Goal: Task Accomplishment & Management: Complete application form

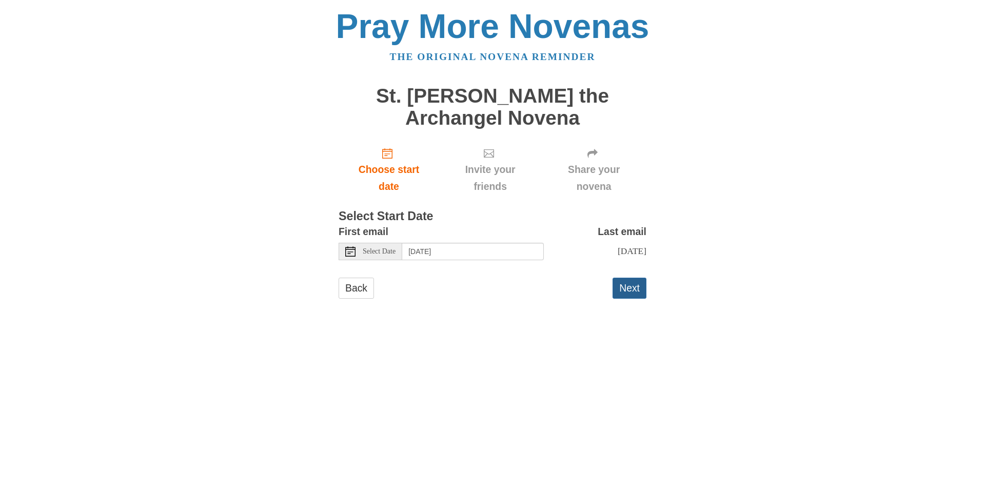
click at [630, 286] on button "Next" at bounding box center [630, 288] width 34 height 21
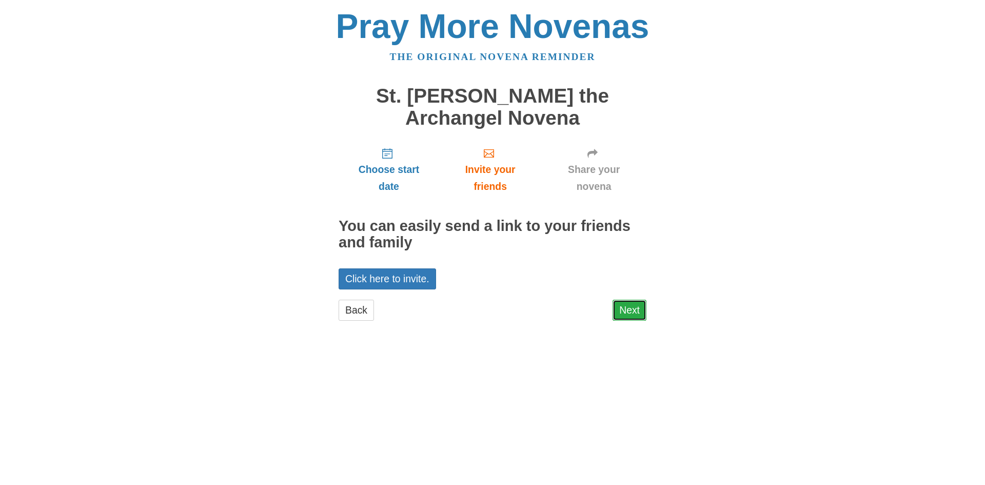
click at [626, 306] on link "Next" at bounding box center [630, 310] width 34 height 21
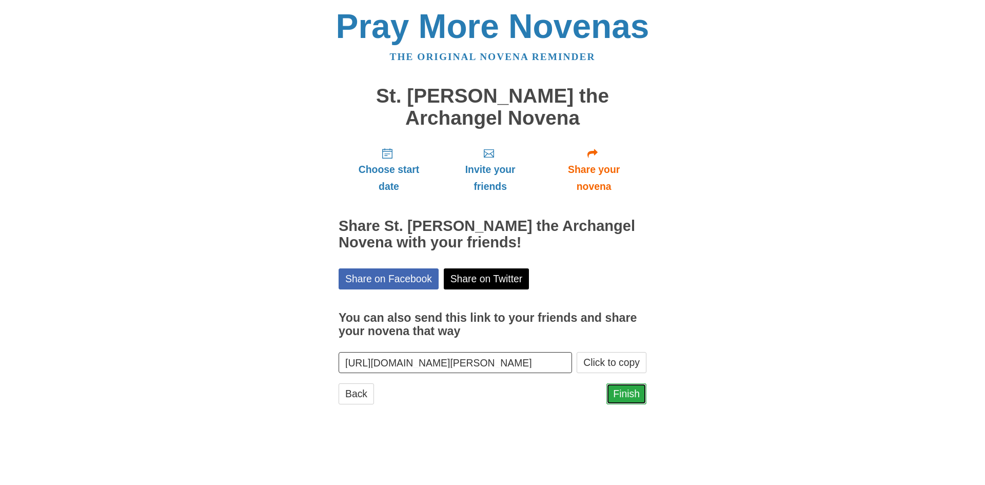
click at [629, 394] on link "Finish" at bounding box center [627, 393] width 40 height 21
